Goal: Information Seeking & Learning: Learn about a topic

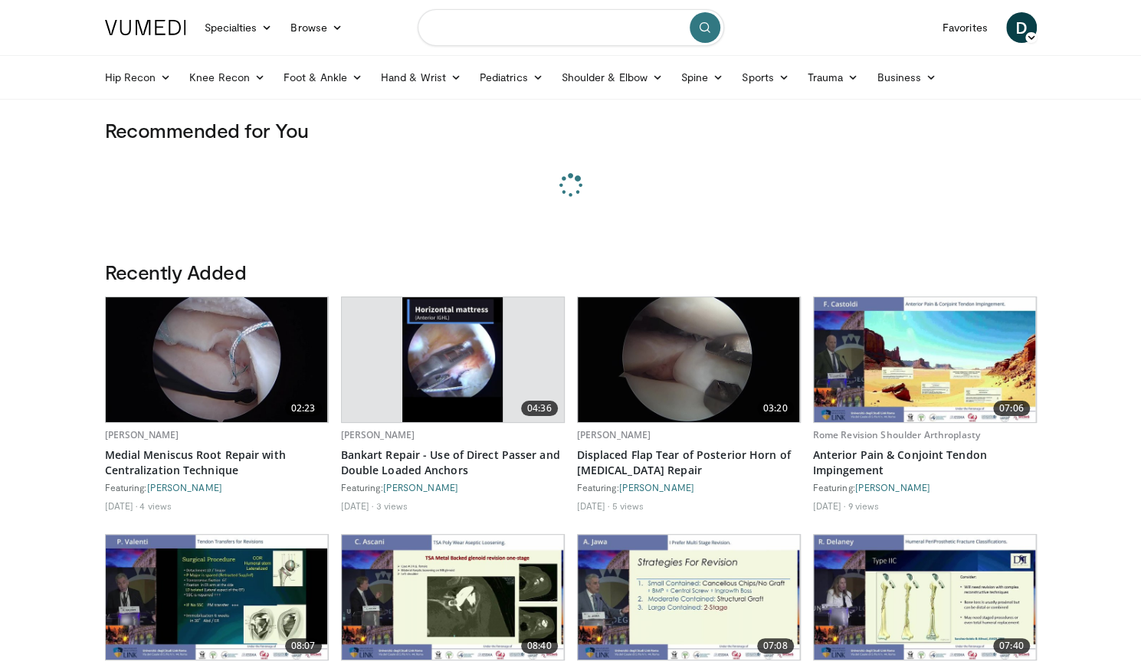
click at [489, 26] on input "Search topics, interventions" at bounding box center [570, 27] width 306 height 37
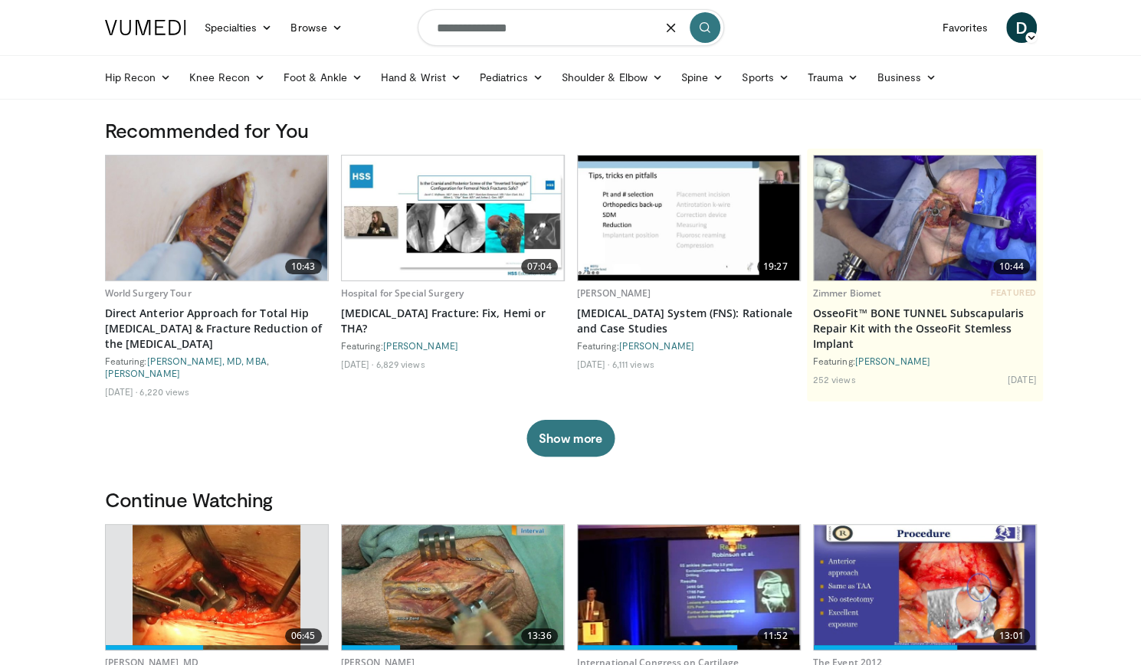
type input "**********"
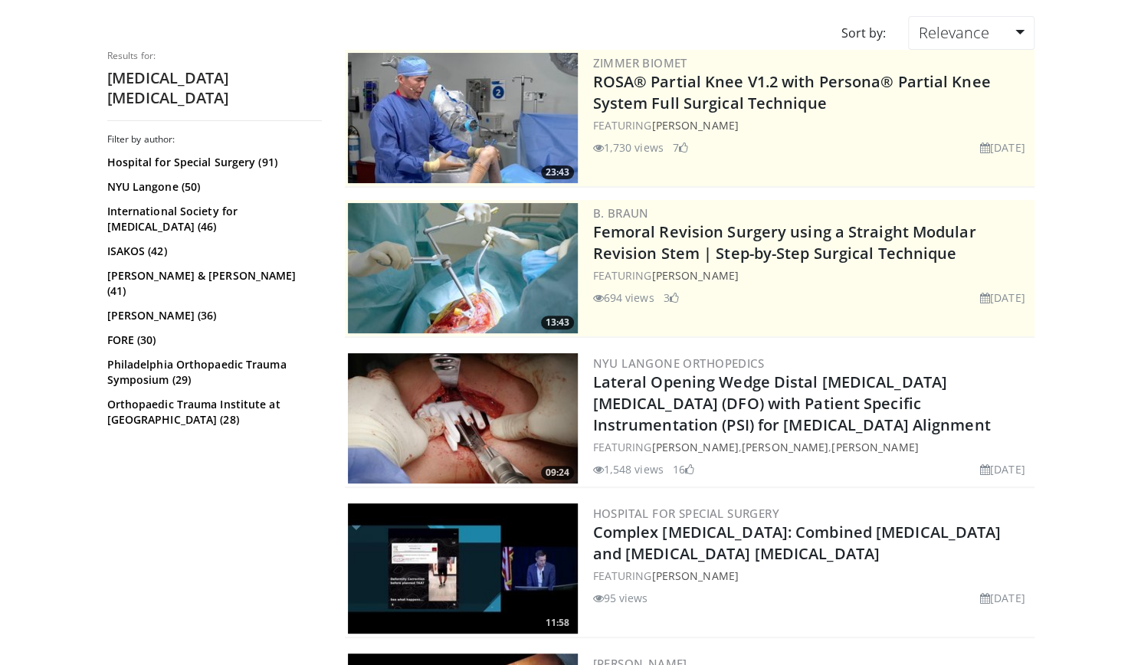
scroll to position [121, 0]
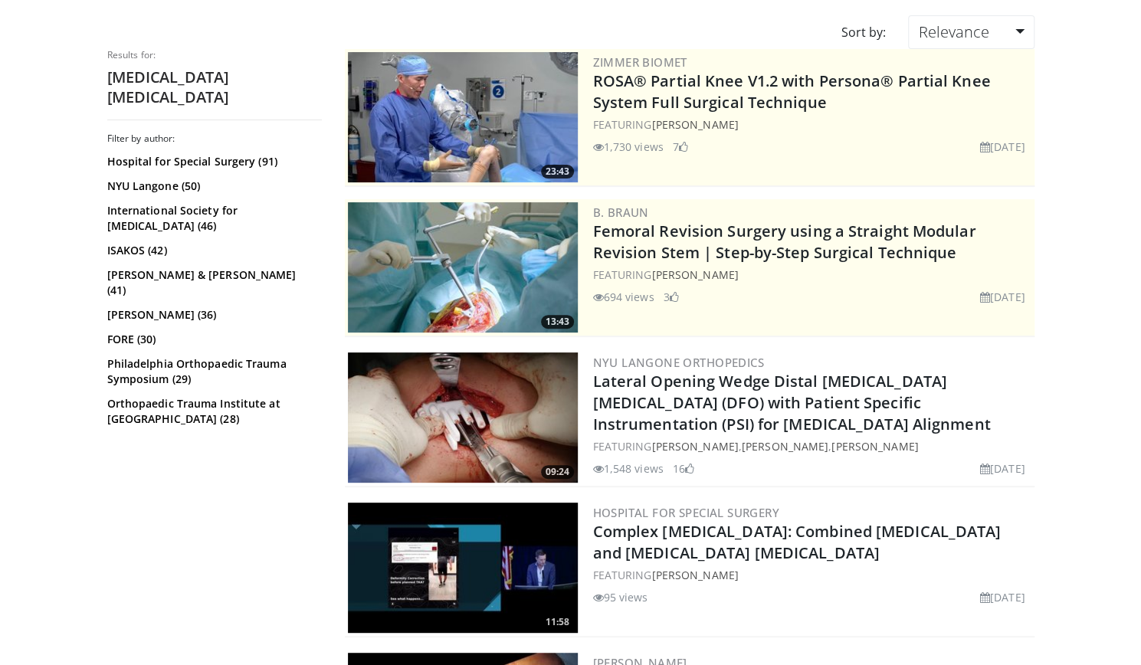
click at [425, 401] on img at bounding box center [463, 417] width 230 height 130
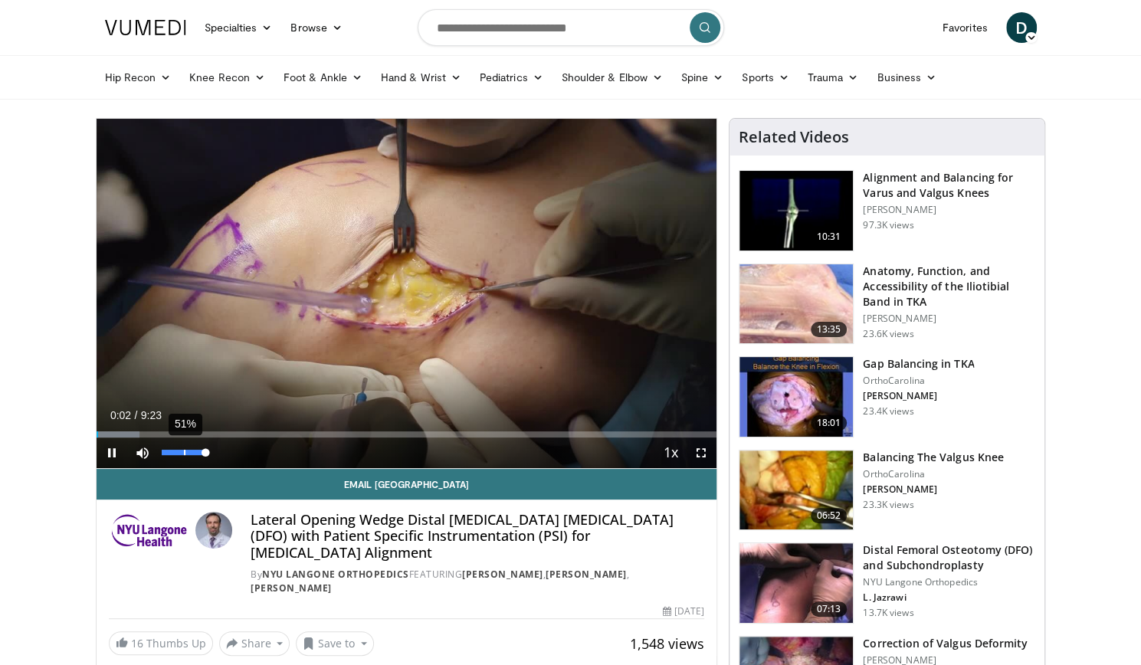
click at [182, 457] on div "51%" at bounding box center [184, 452] width 54 height 31
click at [182, 452] on div "49%" at bounding box center [184, 452] width 44 height 5
click at [703, 456] on span "Video Player" at bounding box center [701, 452] width 31 height 31
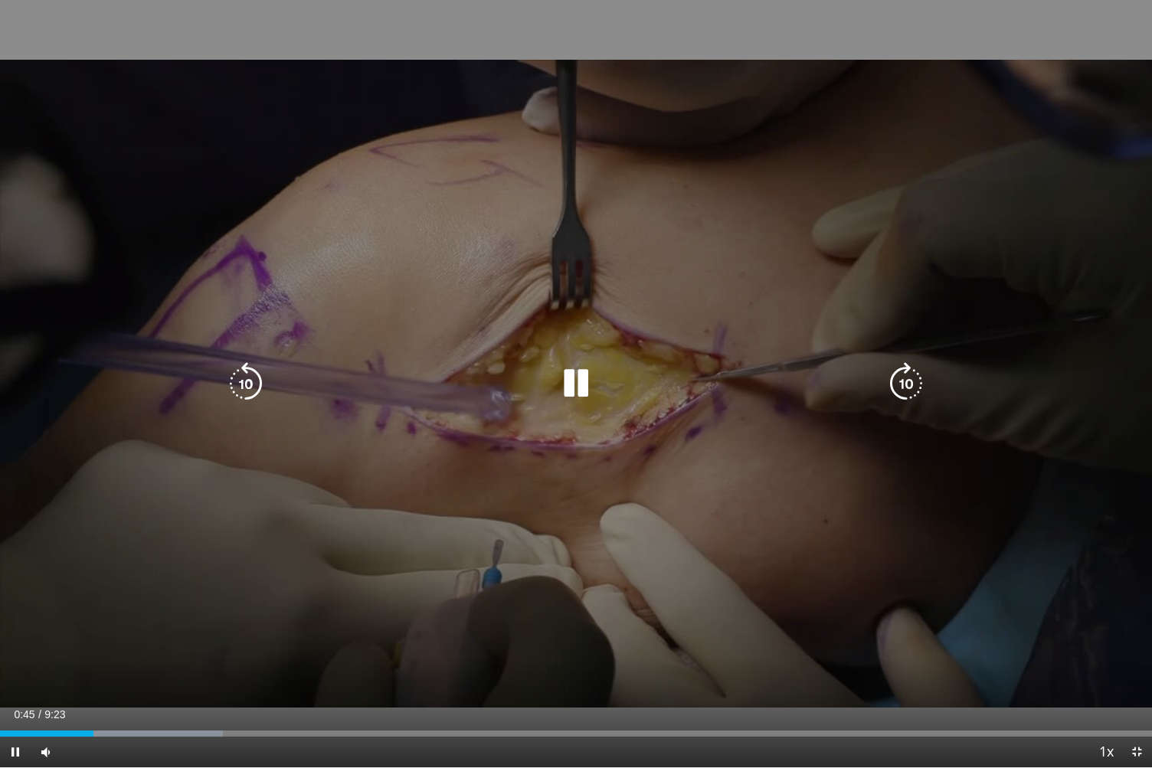
click at [565, 391] on icon "Video Player" at bounding box center [576, 383] width 43 height 43
click at [576, 385] on icon "Video Player" at bounding box center [576, 383] width 43 height 43
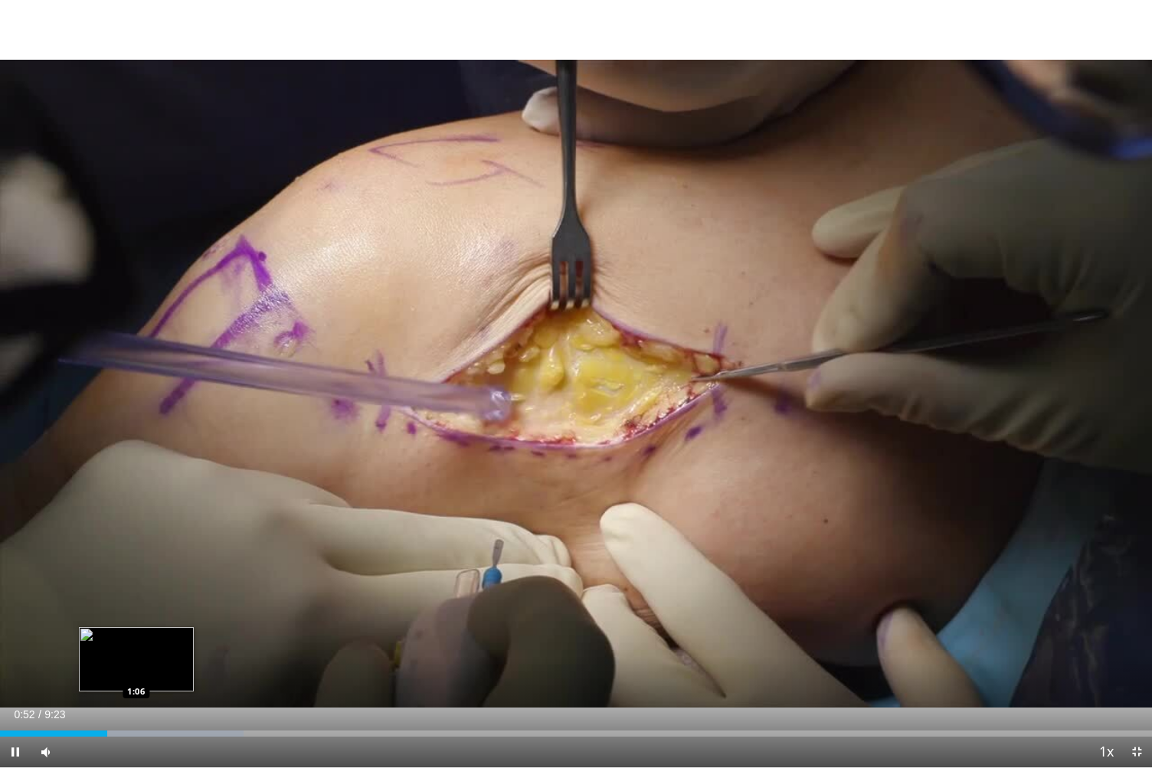
click at [136, 664] on div "Loaded : 21.12% 0:52 1:06" at bounding box center [576, 734] width 1152 height 6
click at [159, 664] on div "10 seconds Tap to unmute" at bounding box center [576, 384] width 1152 height 768
click at [169, 664] on div "Loaded : 22.88% 1:08 1:23" at bounding box center [576, 729] width 1152 height 15
click at [181, 664] on div "Progress Bar" at bounding box center [207, 734] width 194 height 6
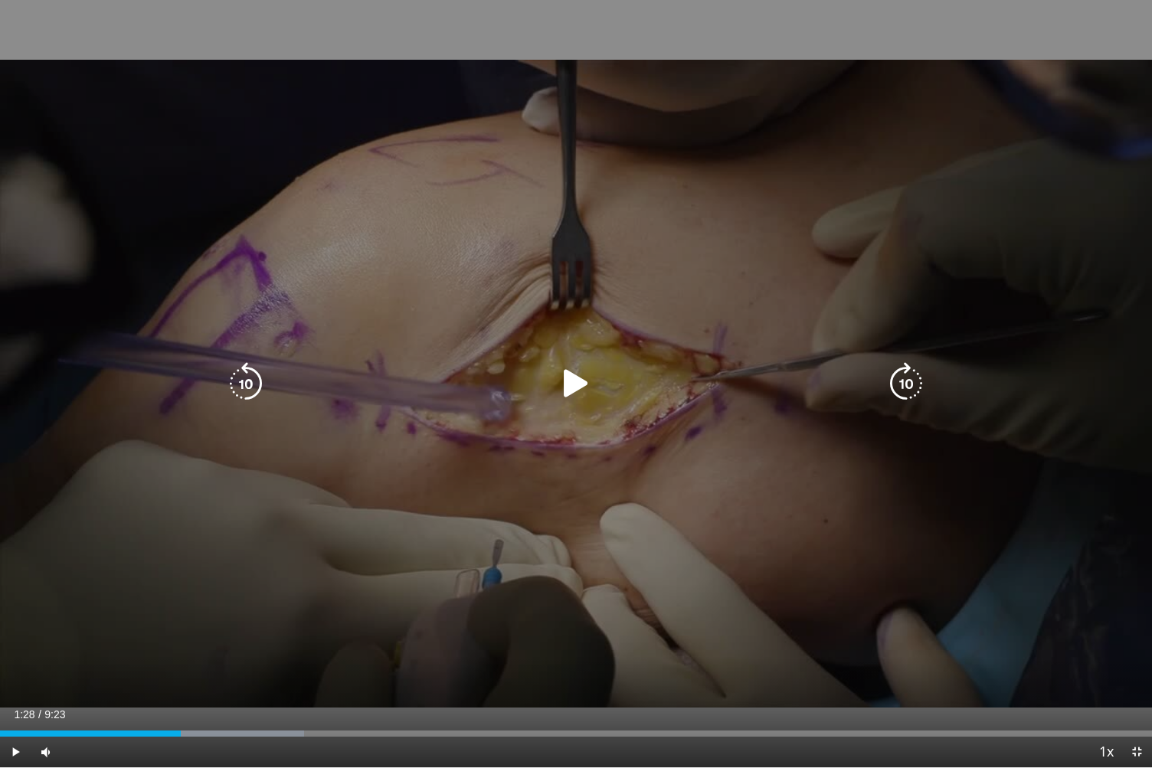
click at [450, 539] on div "10 seconds Tap to unmute" at bounding box center [576, 384] width 1152 height 768
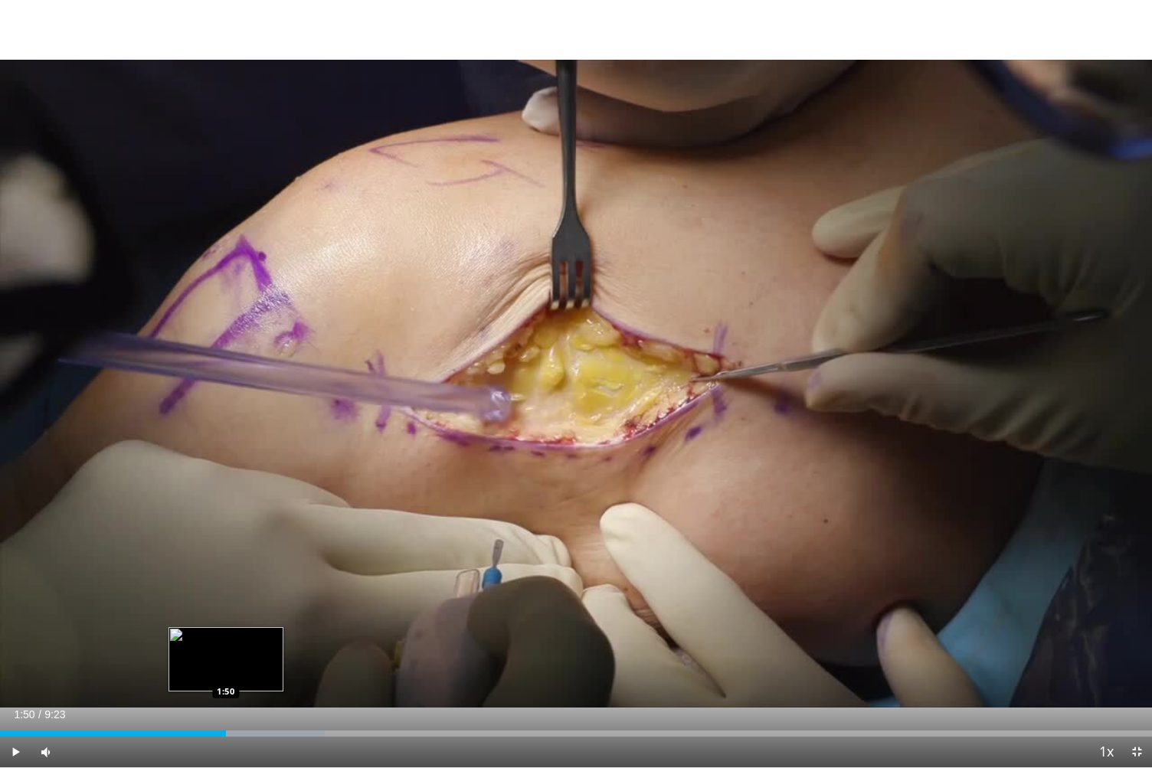
click at [225, 664] on div "Loaded : 28.17% 1:50 1:50" at bounding box center [576, 729] width 1152 height 15
click at [257, 664] on div "Progress Bar" at bounding box center [266, 734] width 197 height 6
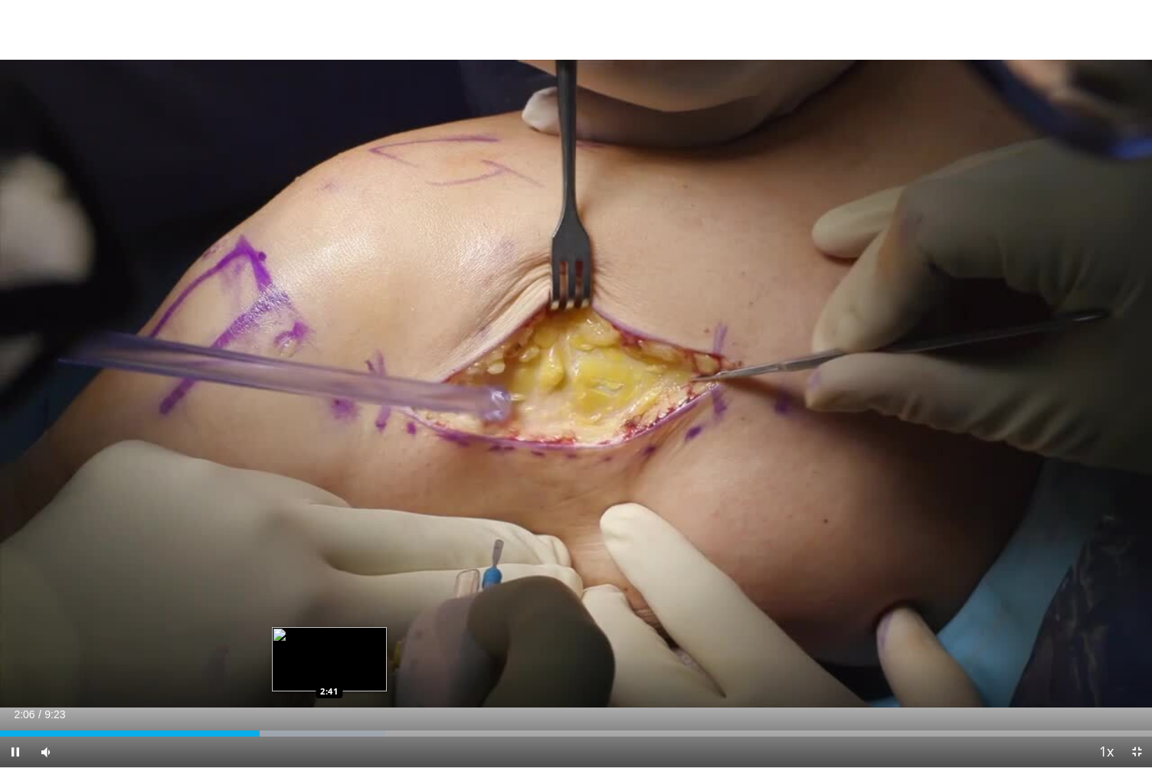
click at [329, 664] on div "Loaded : 33.45% 2:07 2:41" at bounding box center [576, 729] width 1152 height 15
click at [365, 664] on div "Progress Bar" at bounding box center [388, 734] width 196 height 6
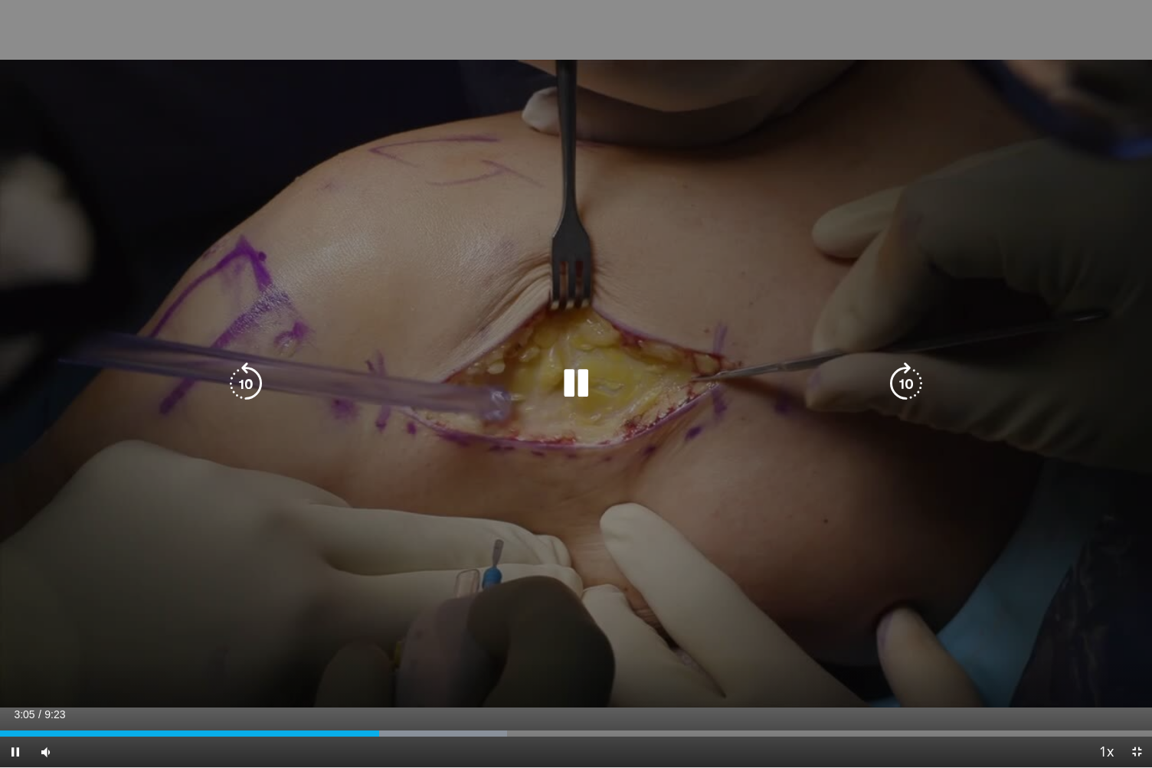
click at [371, 485] on div "10 seconds Tap to unmute" at bounding box center [576, 384] width 1152 height 768
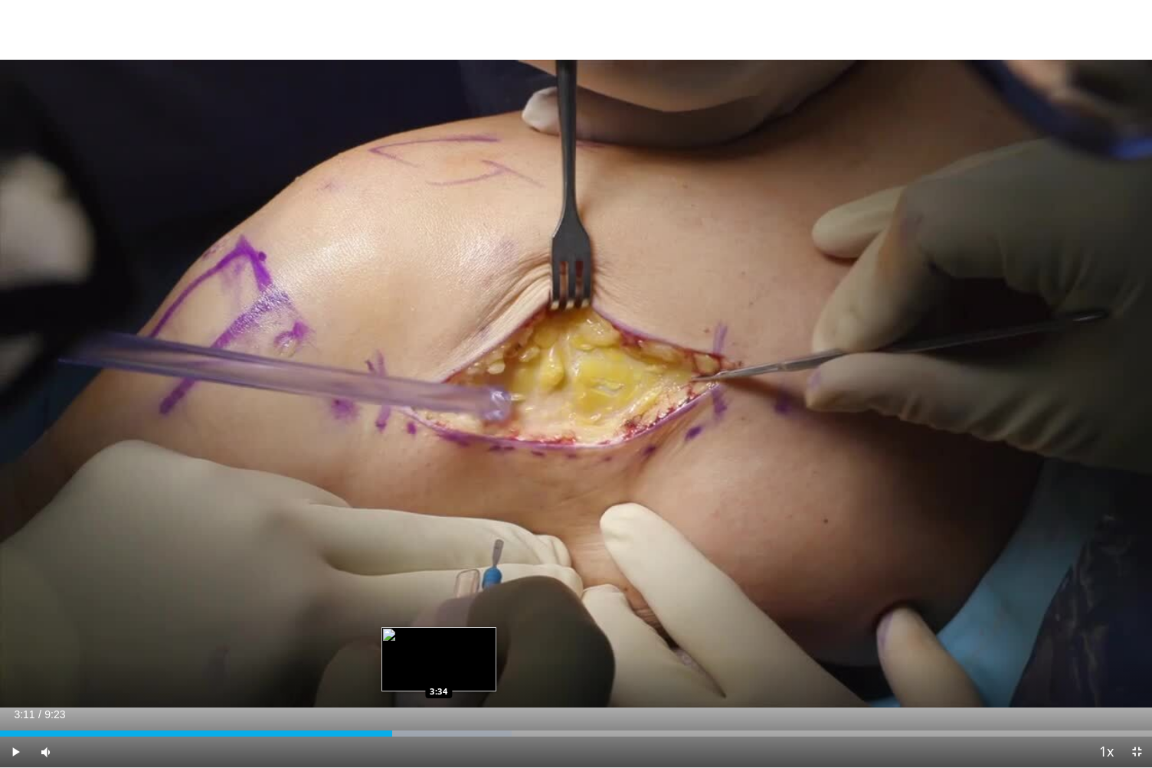
click at [439, 664] on div "Loaded : 44.43% 3:11 3:34" at bounding box center [576, 729] width 1152 height 15
click at [428, 664] on div "Loaded : 47.98% 3:37 3:30" at bounding box center [576, 734] width 1152 height 6
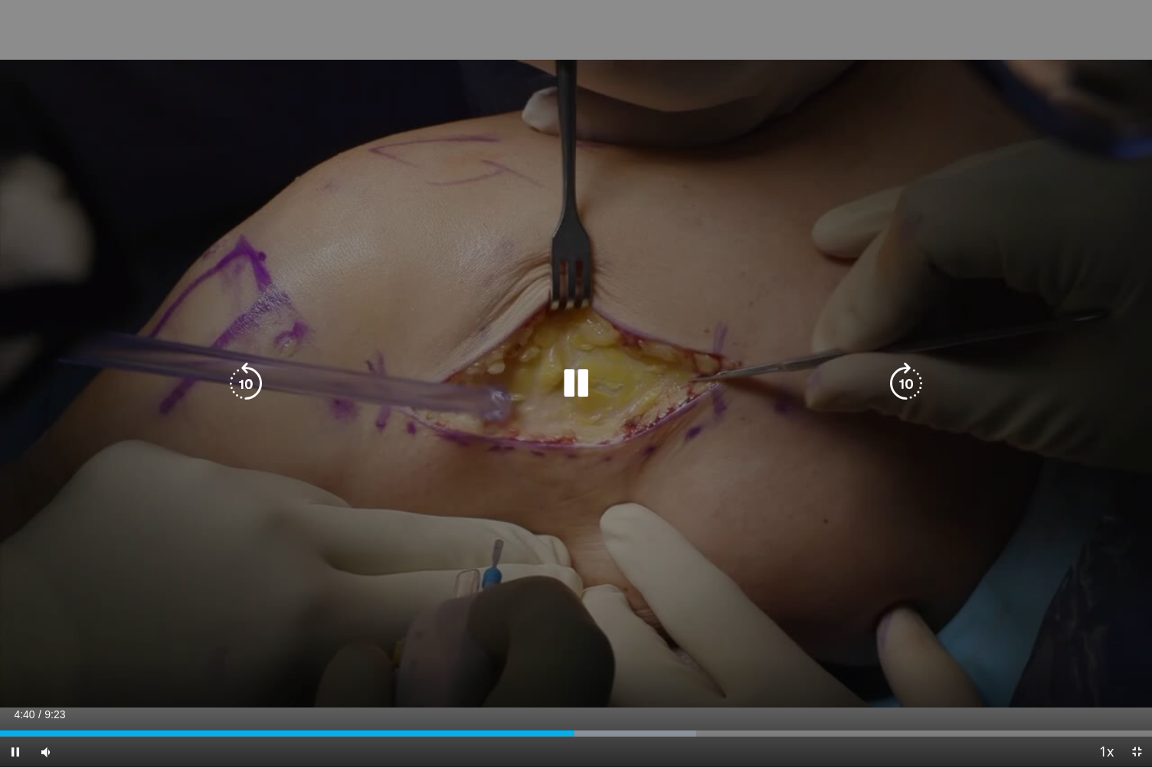
click at [777, 302] on div "10 seconds Tap to unmute" at bounding box center [576, 384] width 1152 height 768
click at [631, 256] on div "10 seconds Tap to unmute" at bounding box center [576, 384] width 1152 height 768
click at [581, 378] on icon "Video Player" at bounding box center [576, 383] width 43 height 43
click at [582, 379] on icon "Video Player" at bounding box center [576, 383] width 43 height 43
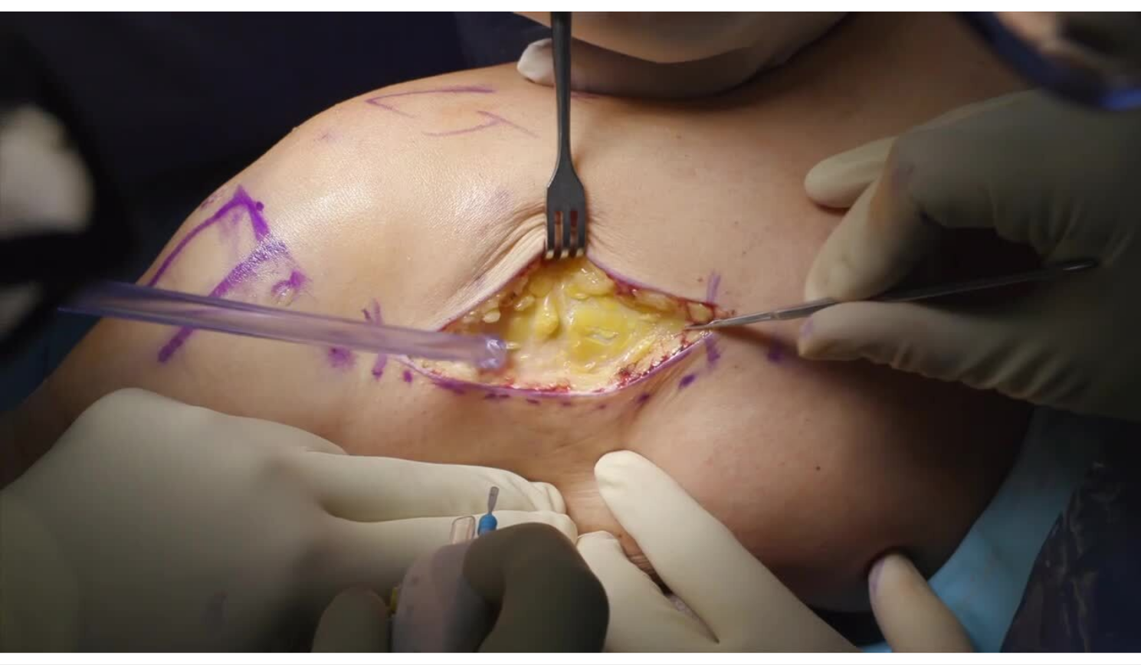
scroll to position [38, 0]
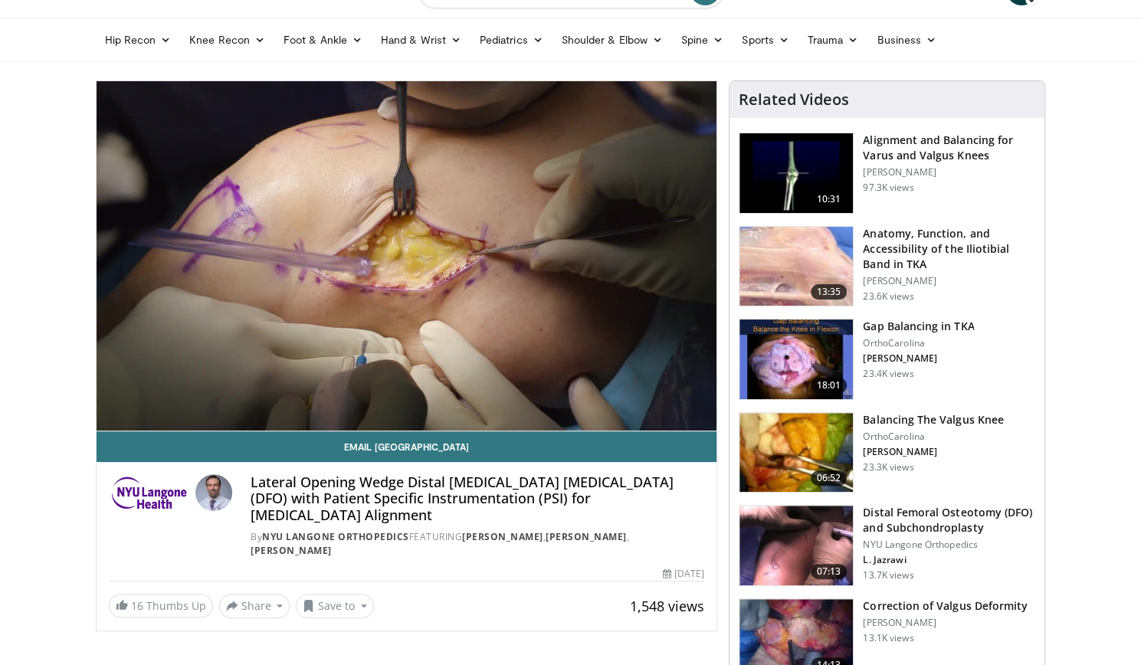
click at [764, 548] on img at bounding box center [795, 546] width 113 height 80
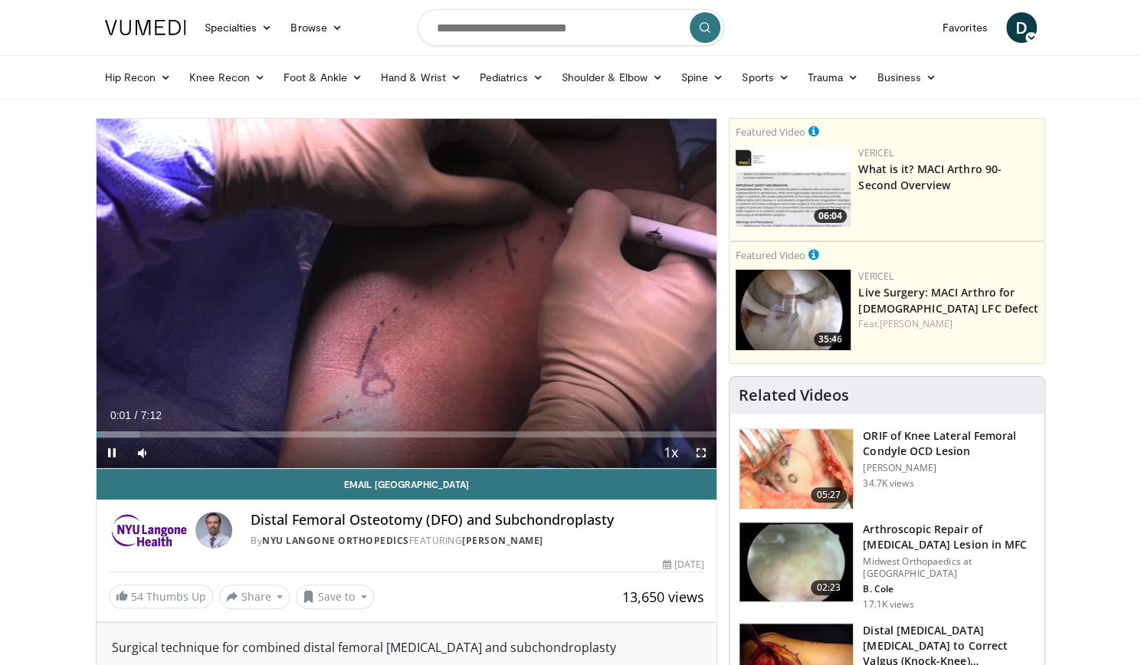
click at [701, 455] on span "Video Player" at bounding box center [701, 452] width 31 height 31
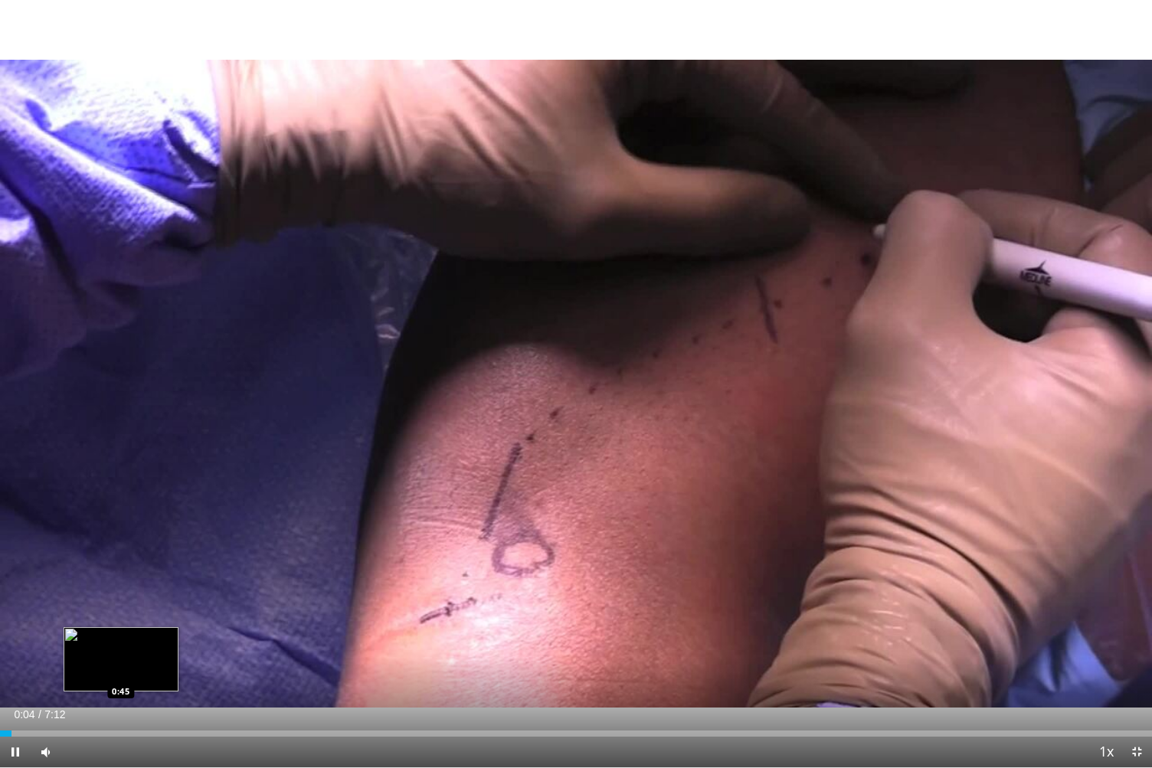
click at [123, 664] on div "Loaded : 0.00% 0:04 0:45" at bounding box center [576, 729] width 1152 height 15
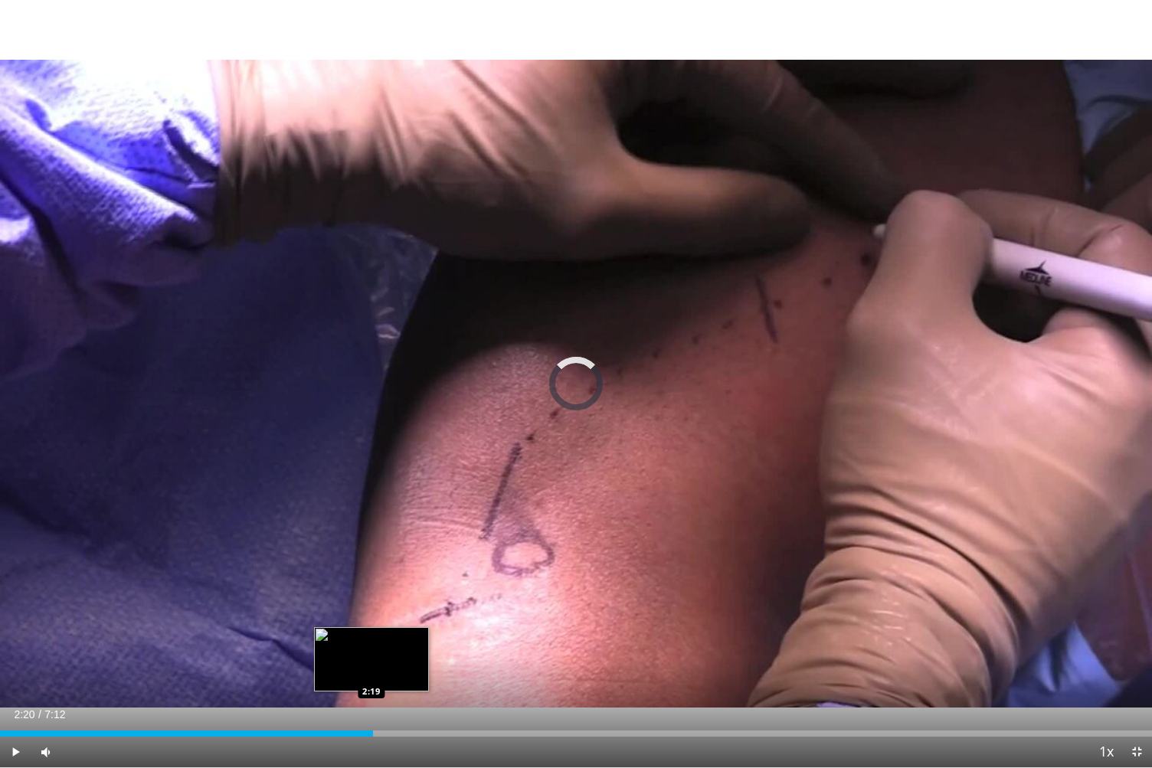
click at [372, 664] on div "Loaded : 0.00% 2:20 2:19" at bounding box center [576, 729] width 1152 height 15
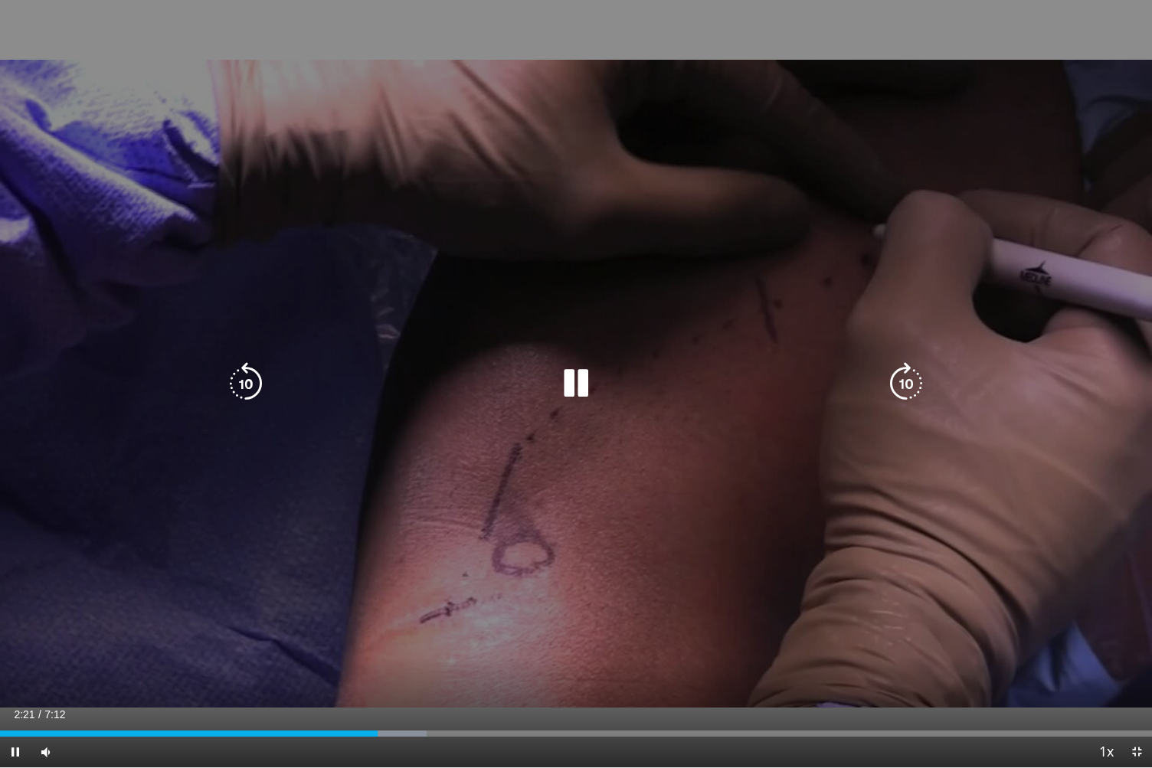
click at [410, 620] on div "10 seconds Tap to unmute" at bounding box center [576, 384] width 1152 height 768
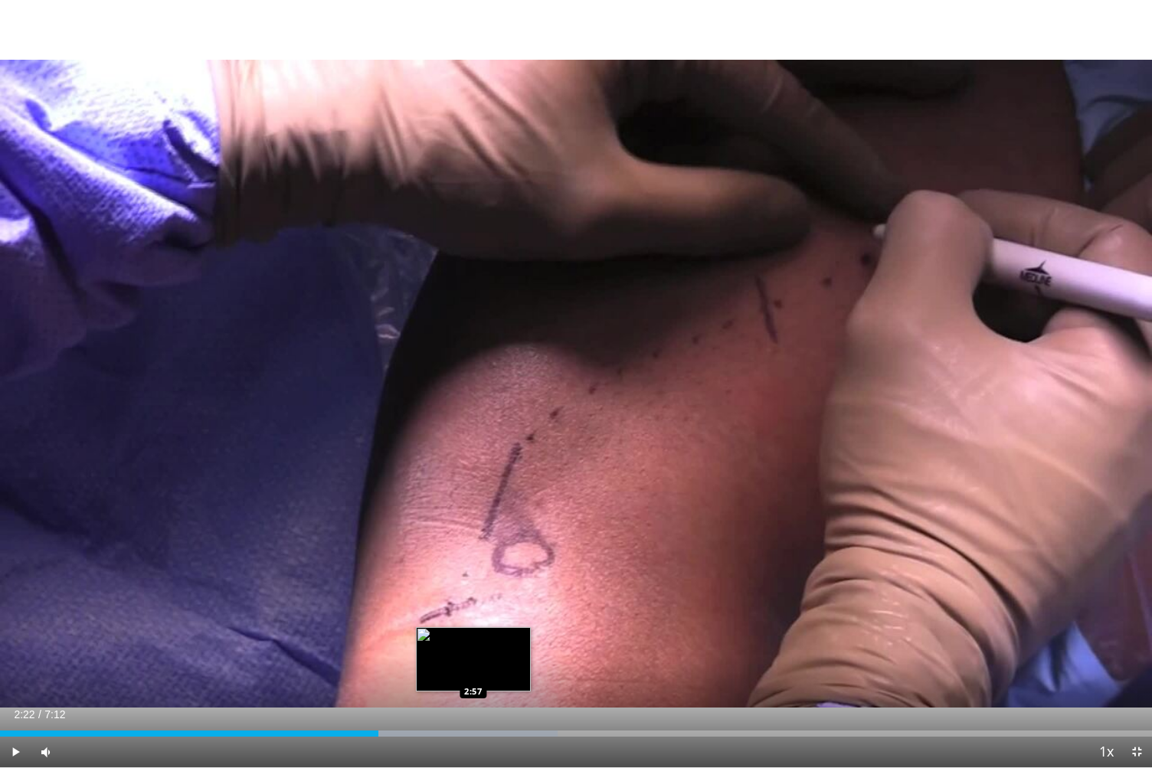
click at [473, 664] on div "Loaded : 48.43% 2:22 2:57" at bounding box center [576, 729] width 1152 height 15
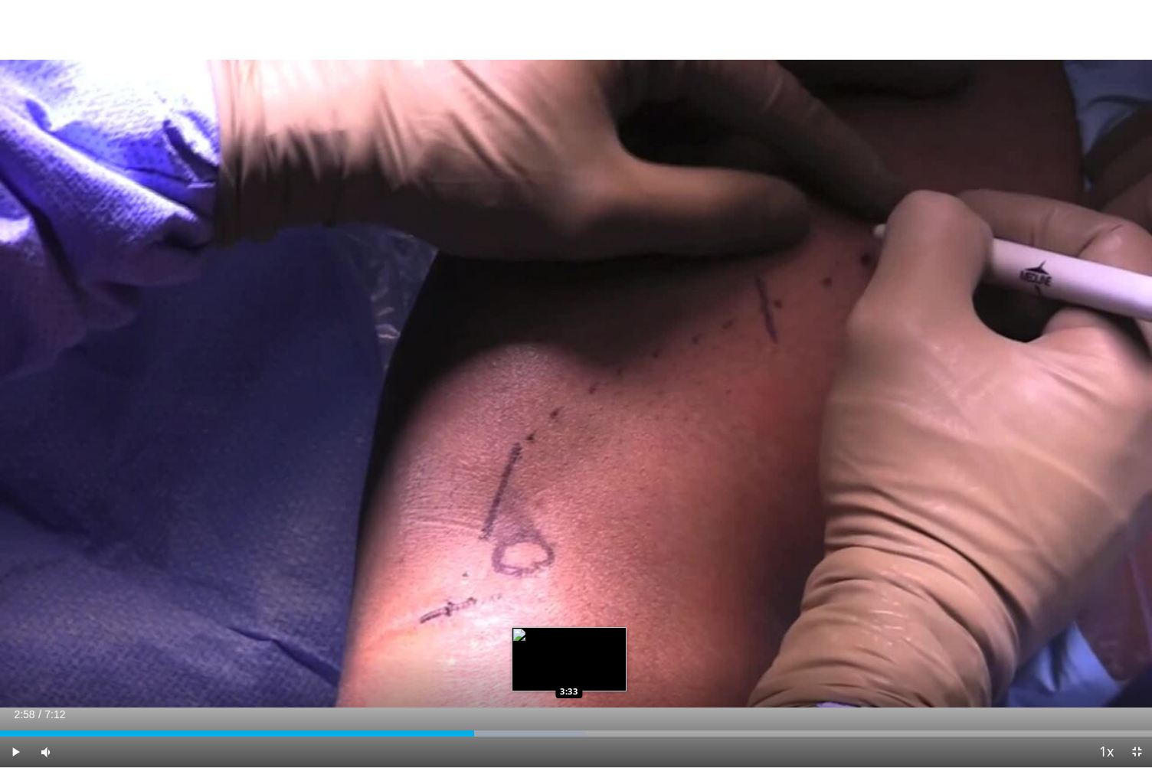
click at [569, 664] on div "Loaded : 50.88% 2:58 3:33" at bounding box center [576, 729] width 1152 height 15
click at [530, 664] on div "3:33" at bounding box center [284, 734] width 569 height 6
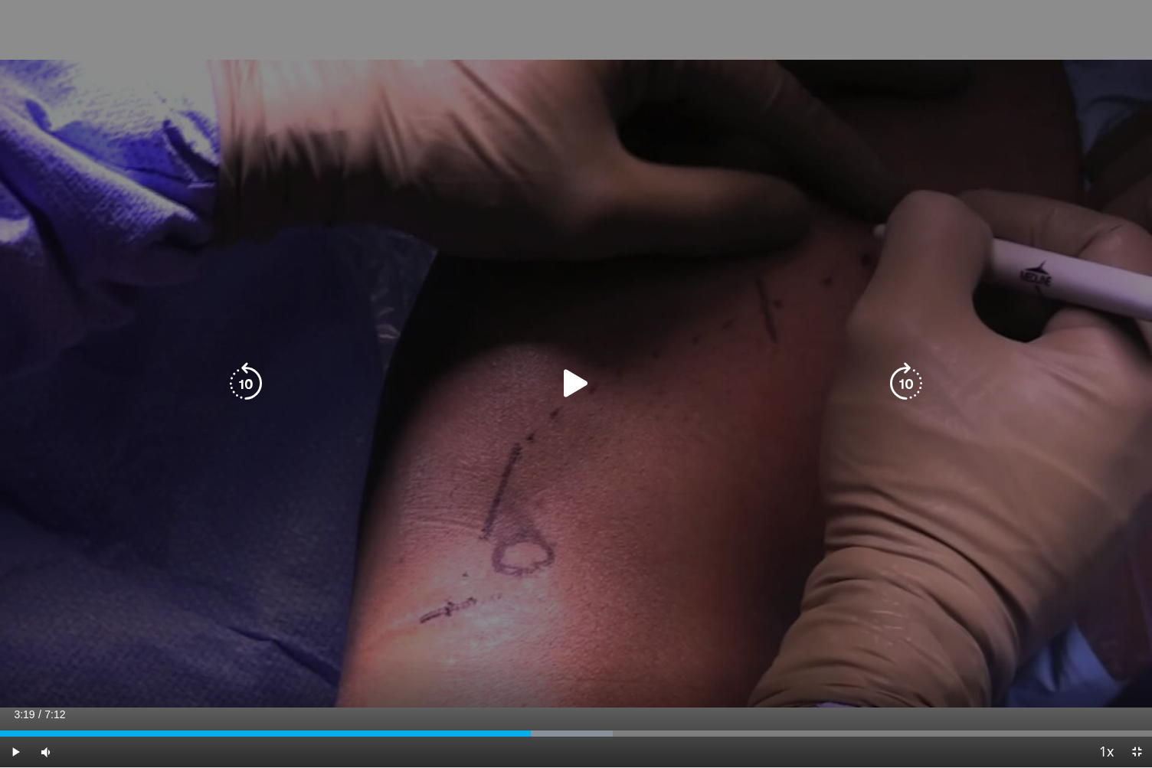
click at [696, 505] on div "10 seconds Tap to unmute" at bounding box center [576, 384] width 1152 height 768
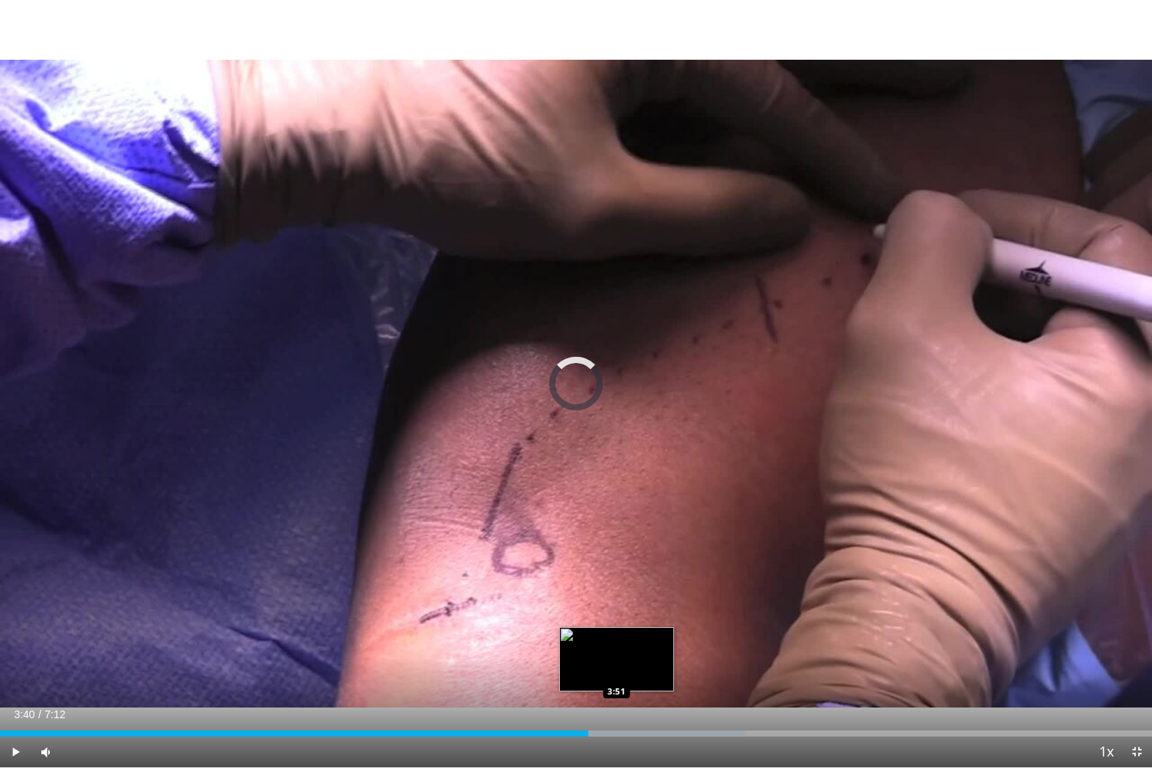
click at [617, 664] on div "Progress Bar" at bounding box center [627, 734] width 237 height 6
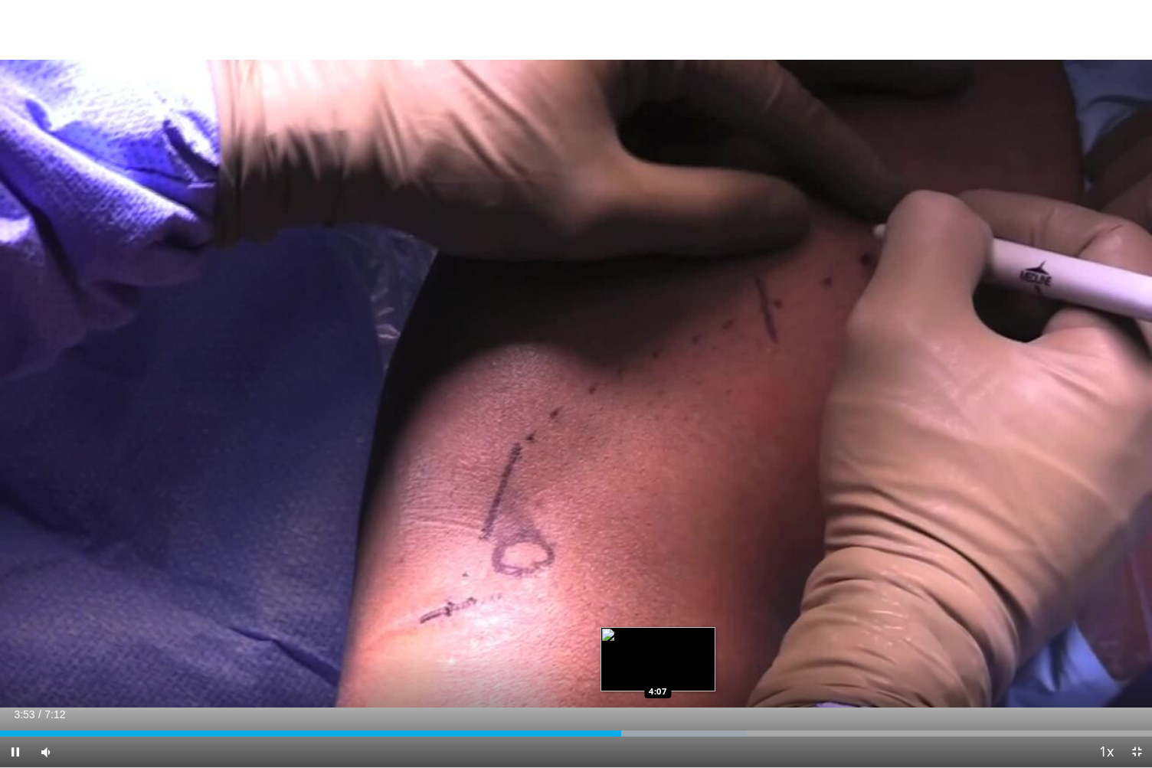
click at [659, 664] on div "Loaded : 64.76% 3:53 4:07" at bounding box center [576, 734] width 1152 height 6
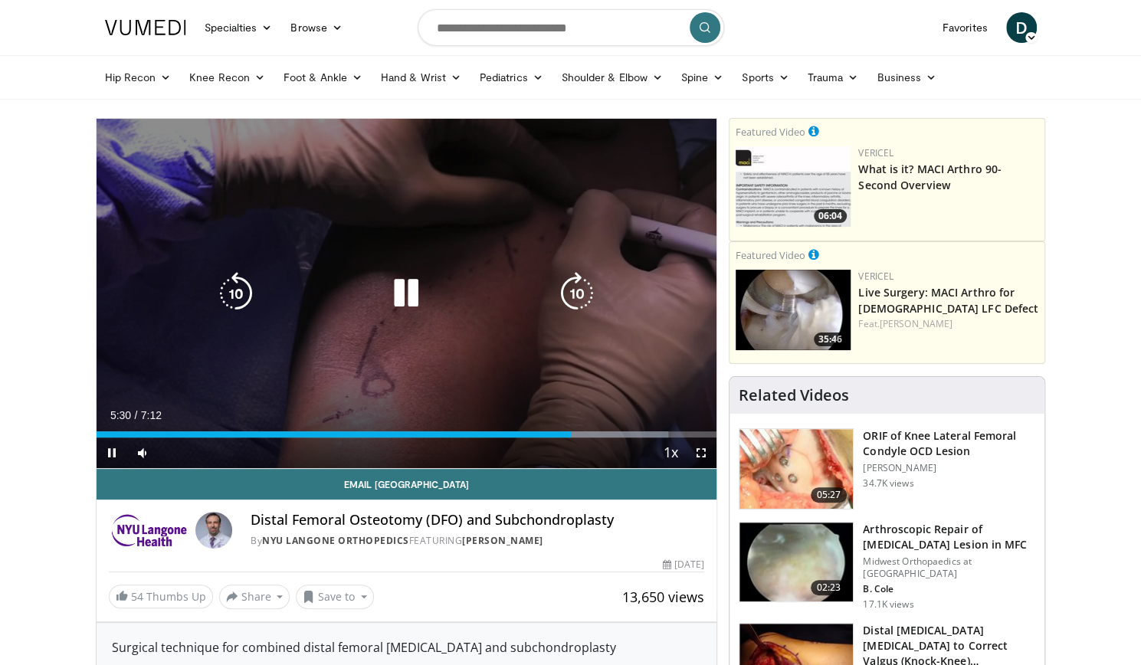
click at [409, 293] on icon "Video Player" at bounding box center [406, 293] width 43 height 43
